Goal: Find contact information: Find contact information

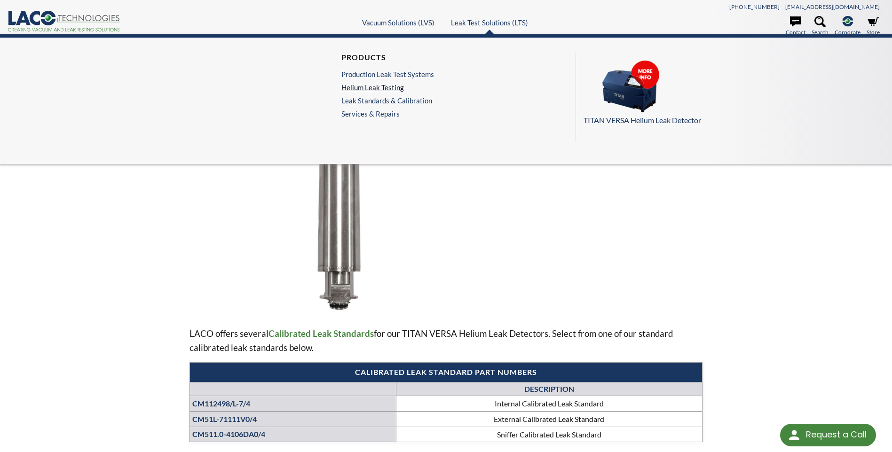
click at [377, 89] on link "Helium Leak Testing" at bounding box center [387, 87] width 93 height 8
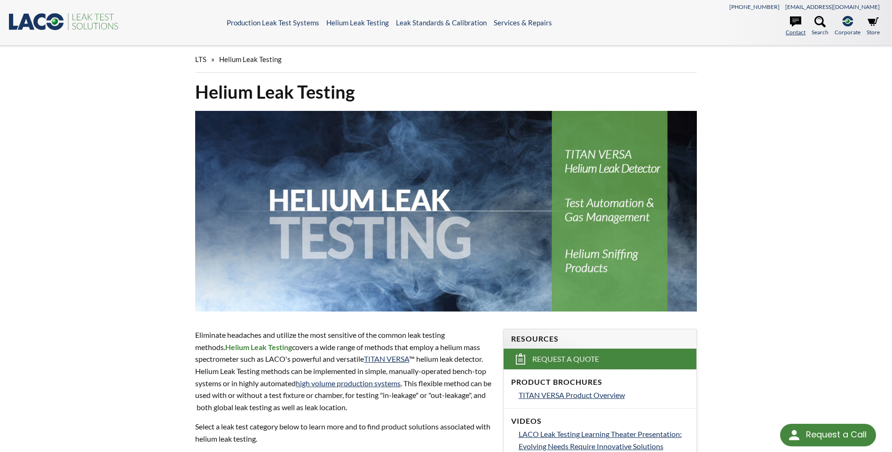
click at [797, 20] on icon at bounding box center [795, 21] width 11 height 10
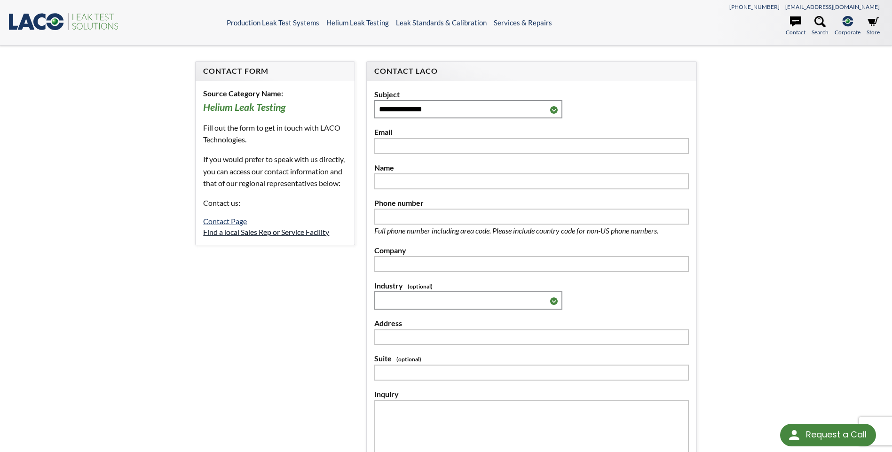
click at [229, 237] on link "Find a local Sales Rep or Service Facility" at bounding box center [266, 232] width 126 height 9
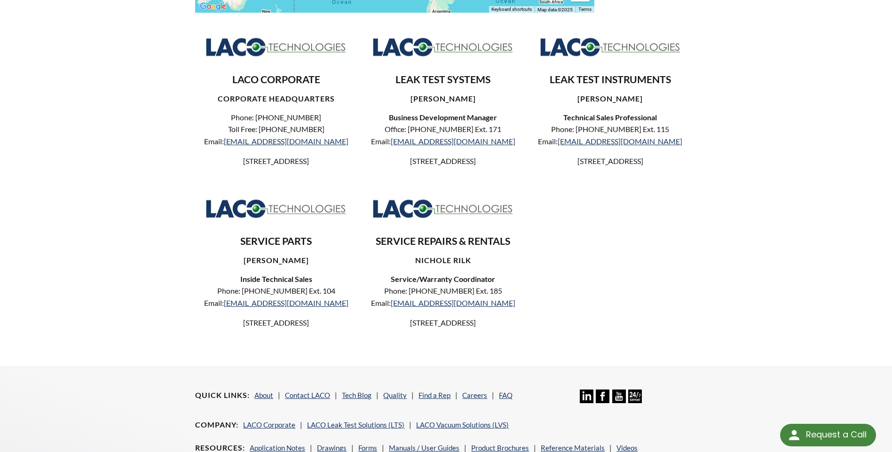
scroll to position [329, 0]
